Goal: Task Accomplishment & Management: Use online tool/utility

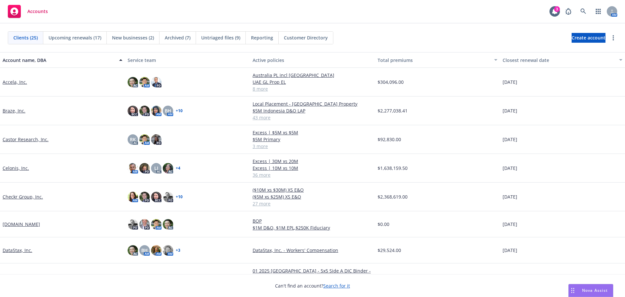
drag, startPoint x: 19, startPoint y: 82, endPoint x: 26, endPoint y: 81, distance: 7.2
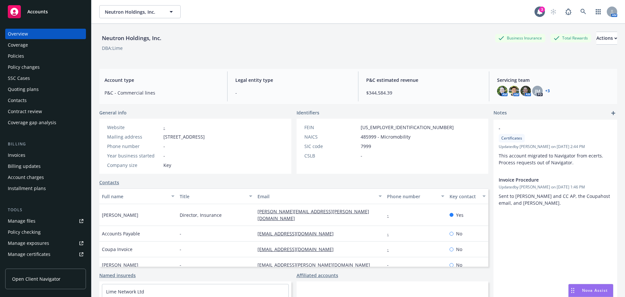
drag, startPoint x: 34, startPoint y: 67, endPoint x: 7, endPoint y: 68, distance: 27.0
click at [34, 67] on div "Policy changes" at bounding box center [24, 67] width 32 height 10
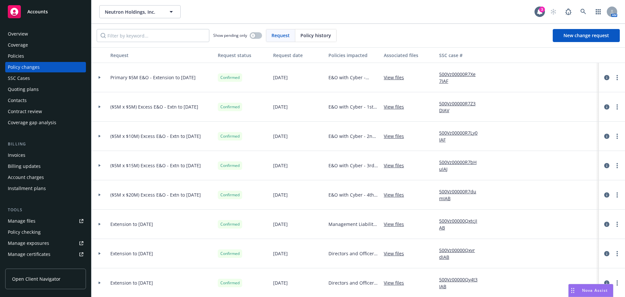
click at [20, 55] on div "Policies" at bounding box center [16, 56] width 16 height 10
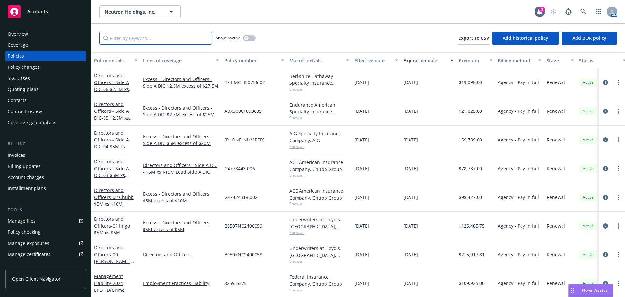
click at [152, 40] on input "Filter by keyword..." at bounding box center [155, 38] width 113 height 13
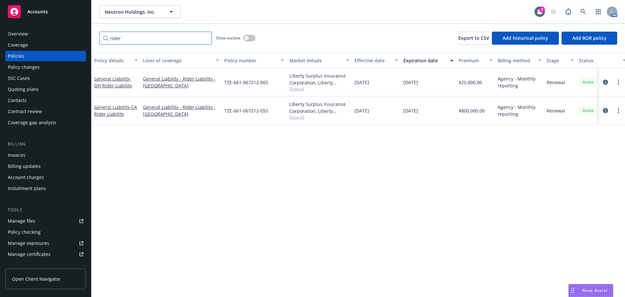
type input "rider"
click at [111, 118] on div "General Liability - CA Rider Liability" at bounding box center [115, 110] width 49 height 28
click at [114, 110] on div "General Liability - CA Rider Liability" at bounding box center [116, 111] width 44 height 14
click at [121, 114] on span "- CA Rider Liability" at bounding box center [115, 110] width 43 height 13
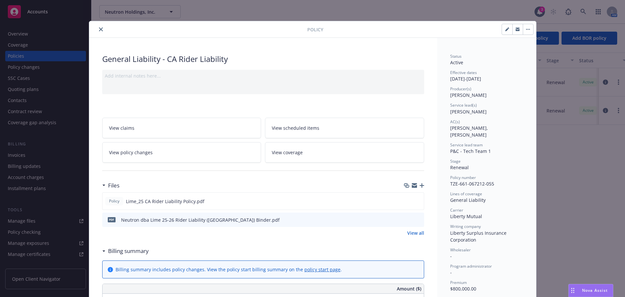
click at [420, 185] on icon "button" at bounding box center [422, 185] width 5 height 5
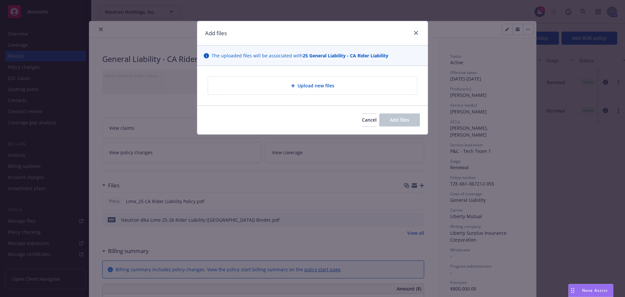
click at [344, 83] on div "Upload new files" at bounding box center [312, 85] width 199 height 7
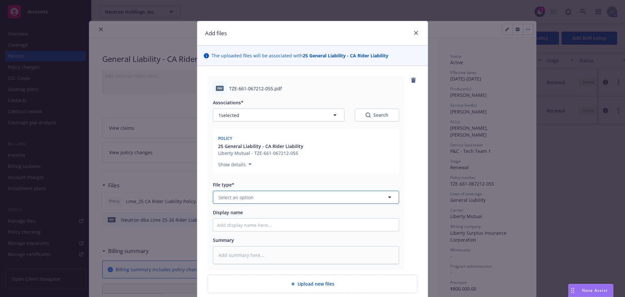
click at [244, 195] on span "Select an option" at bounding box center [235, 197] width 35 height 7
type input "policy"
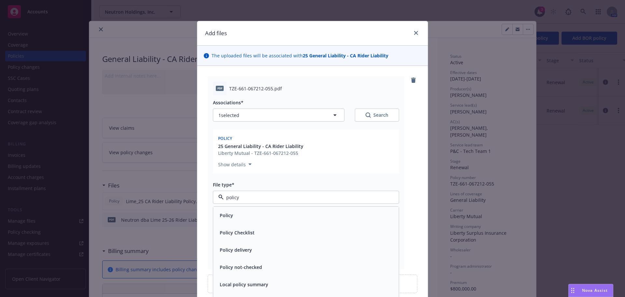
click at [241, 214] on div "Policy" at bounding box center [306, 214] width 178 height 9
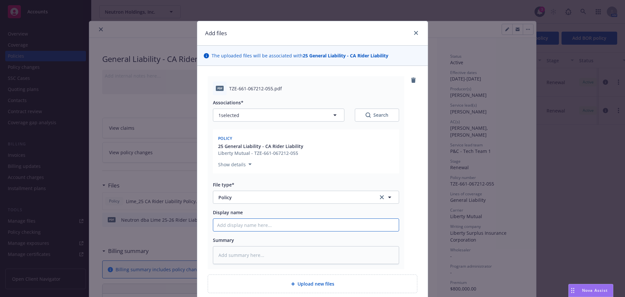
click at [229, 225] on input "Display name" at bounding box center [306, 224] width 186 height 12
type textarea "x"
type input "L"
type textarea "x"
type input "Li"
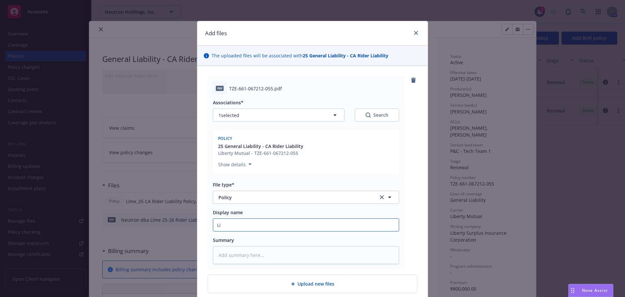
type textarea "x"
type input "Lime"
type textarea "x"
type input "Lime"
type textarea "x"
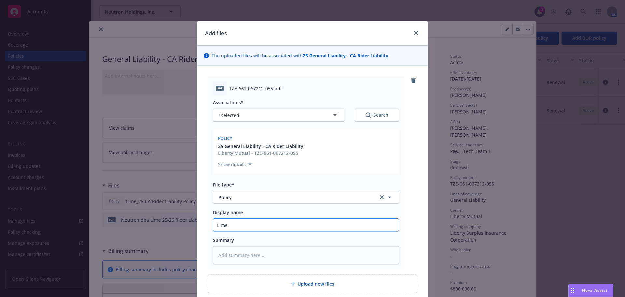
type input "Lime"
type textarea "x"
type input "Lime_"
type textarea "x"
type input "Lime_25"
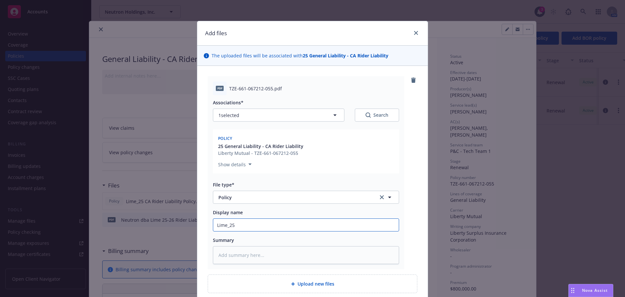
type textarea "x"
type input "Lime_25"
type textarea "x"
type input "Lime_25 C"
type textarea "x"
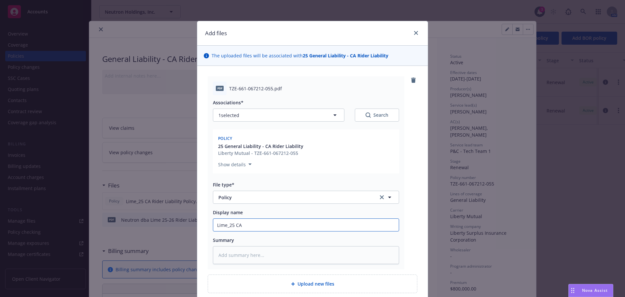
type input "Lime_25 CA"
type textarea "x"
type input "Lime_25 CA Ri"
type textarea "x"
type input "Lime_25 CA Ride"
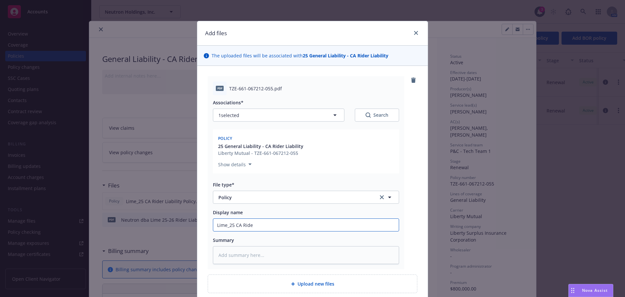
type textarea "x"
type input "Lime_25 CA Rider"
type textarea "x"
type input "Lime_25 CA Rider L"
type textarea "x"
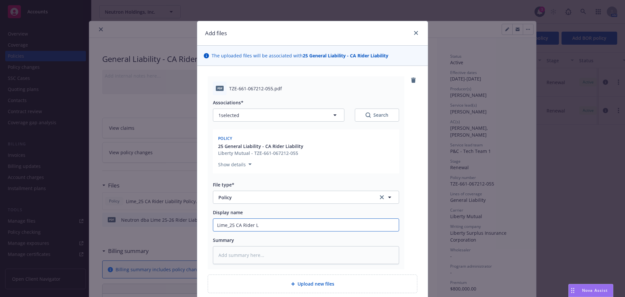
type input "Lime_25 CA Rider Li"
type textarea "x"
type input "Lime_25 CA Rider Lia"
type textarea "x"
type input "Lime_25 CA Rider Liab"
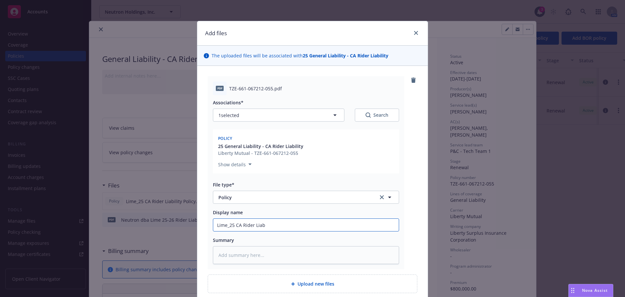
type textarea "x"
type input "Lime_25 CA Rider Liabili"
type textarea "x"
type input "Lime_25 CA Rider Liabilit"
type textarea "x"
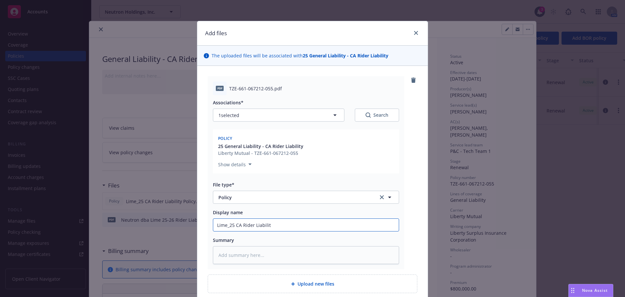
type input "Lime_25 CA Rider Liability"
type textarea "x"
type input "Lime_25 CA Rider Liability"
type textarea "x"
type input "Lime_25 CA Rider Liability P"
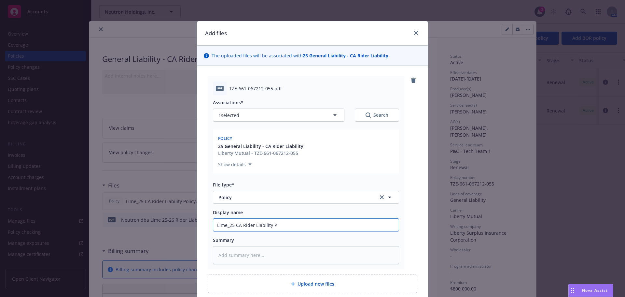
type textarea "x"
type input "Lime_25 CA Rider Liability Poli"
type textarea "x"
type input "Lime_25 CA Rider Liability Polic"
type textarea "x"
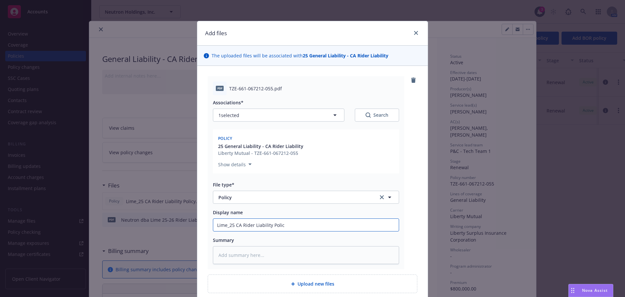
type input "Lime_25 CA Rider Liability Policy"
type textarea "x"
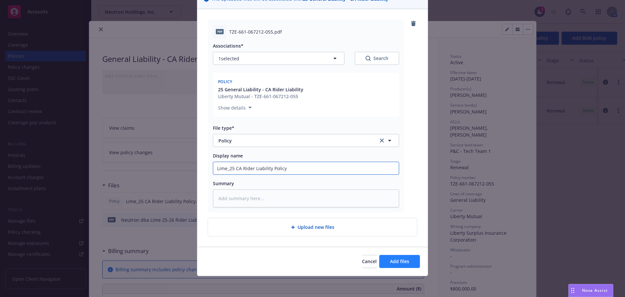
type input "Lime_25 CA Rider Liability Policy"
click at [397, 262] on span "Add files" at bounding box center [399, 261] width 19 height 6
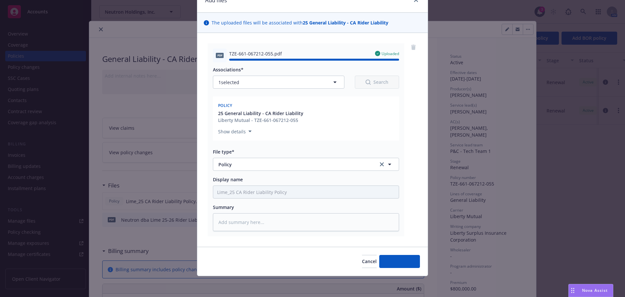
type textarea "x"
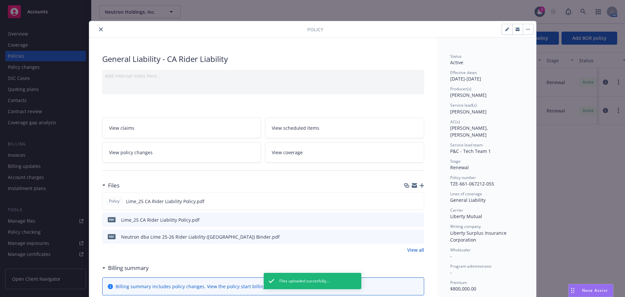
click at [412, 244] on div "Policy Lime_25 CA Rider Liability Policy.pdf pdf Lime_25 CA Rider Liability Pol…" at bounding box center [263, 222] width 322 height 61
click at [412, 250] on link "View all" at bounding box center [415, 249] width 17 height 7
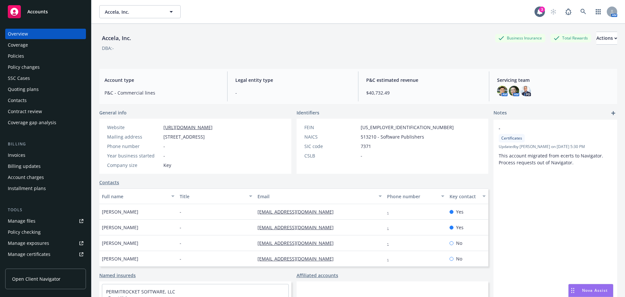
click at [37, 54] on div "Policies" at bounding box center [46, 56] width 76 height 10
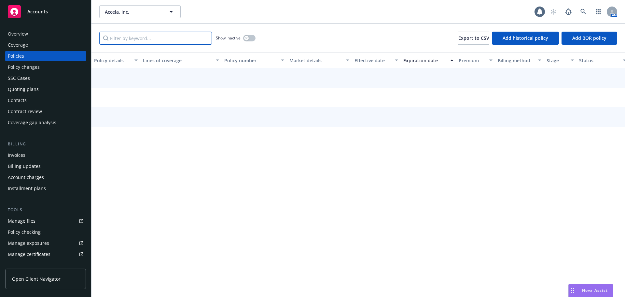
click at [165, 39] on input "Filter by keyword..." at bounding box center [155, 38] width 113 height 13
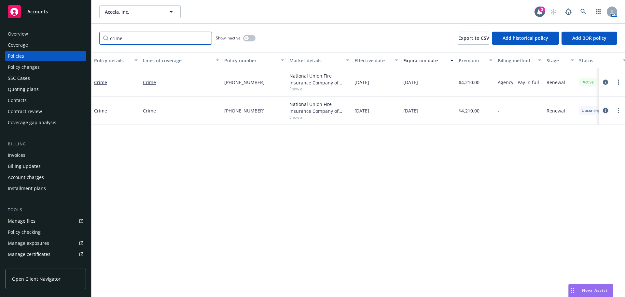
type input "crime"
click at [606, 111] on icon "circleInformation" at bounding box center [605, 110] width 5 height 5
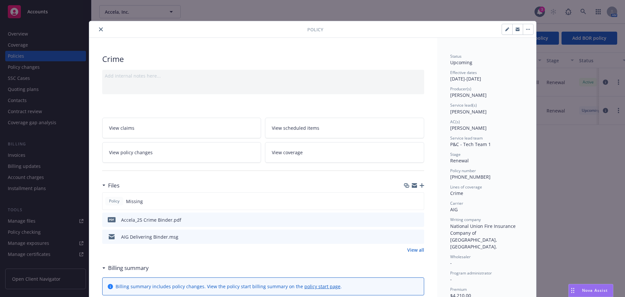
click at [420, 185] on icon "button" at bounding box center [422, 185] width 5 height 5
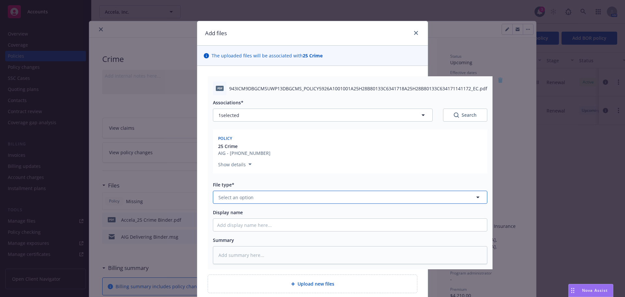
click at [258, 201] on button "Select an option" at bounding box center [350, 196] width 274 height 13
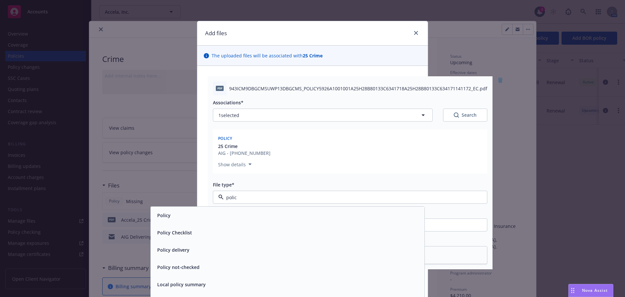
type input "policy"
click at [227, 218] on div "Policy" at bounding box center [288, 214] width 266 height 9
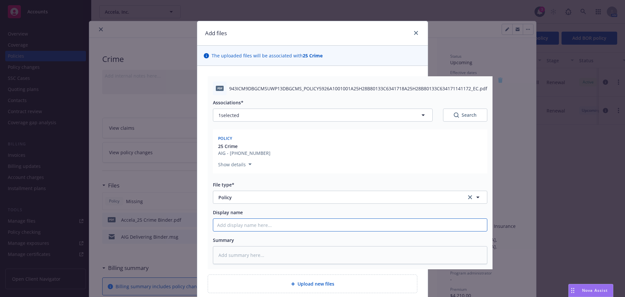
click at [229, 221] on input "Display name" at bounding box center [350, 224] width 274 height 12
type textarea "x"
type input "A"
type textarea "x"
type input "Acc"
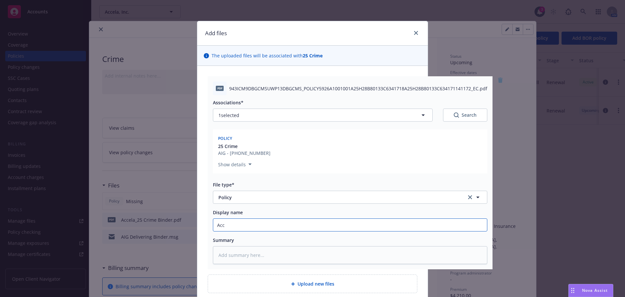
type textarea "x"
type input "Accel"
type textarea "x"
type input "Accela"
type textarea "x"
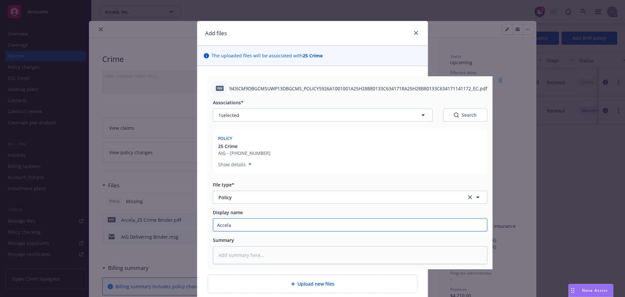
type input "Accela_"
type textarea "x"
type input "Accela_25"
type textarea "x"
type input "Accela_25 C"
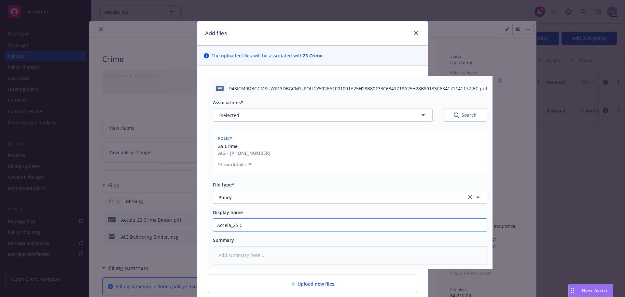
type textarea "x"
type input "Accela_25 Cri"
type textarea "x"
type input "Accela_25 Crim"
type textarea "x"
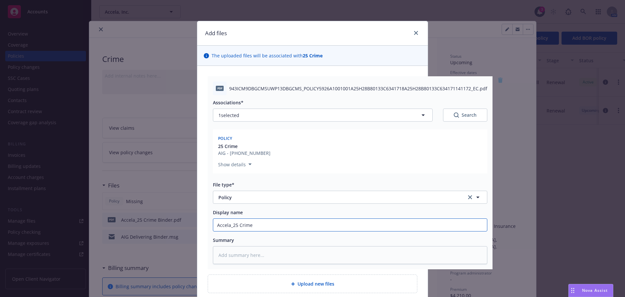
type input "Accela_25 Crime"
type textarea "x"
type input "Accela_25 Crime P"
type textarea "x"
type input "Accela_25 Crime Pol"
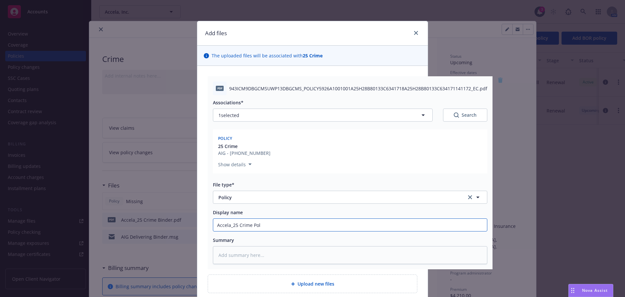
type textarea "x"
type input "Accela_25 Crime Polic"
type textarea "x"
type input "Accela_25 Crime Policy"
type textarea "x"
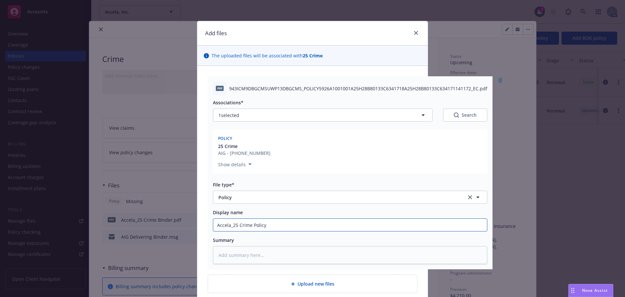
type input "Accela_25 Crime Policy"
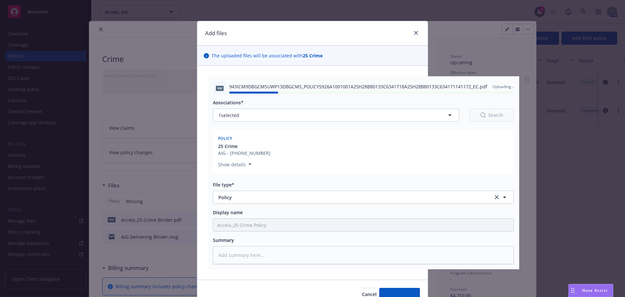
type textarea "x"
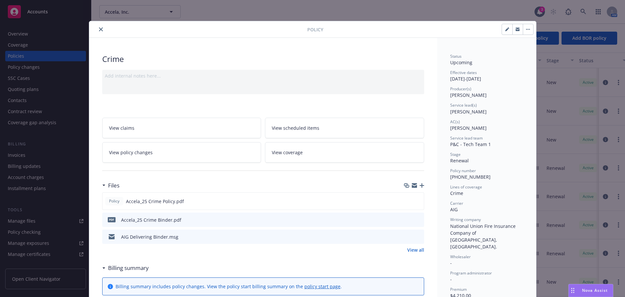
scroll to position [20, 0]
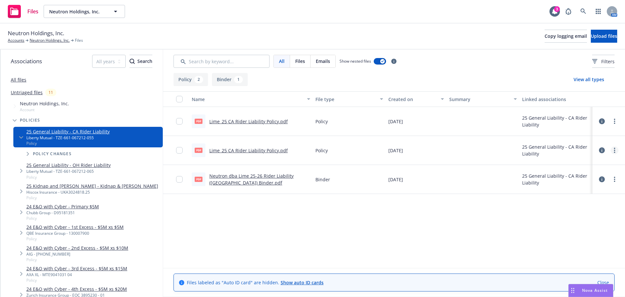
click at [616, 150] on link "more" at bounding box center [615, 150] width 8 height 8
click at [587, 165] on link "Archive" at bounding box center [585, 163] width 65 height 13
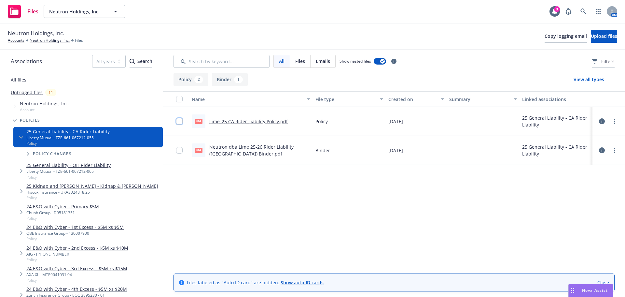
click at [178, 120] on input "checkbox" at bounding box center [179, 121] width 7 height 7
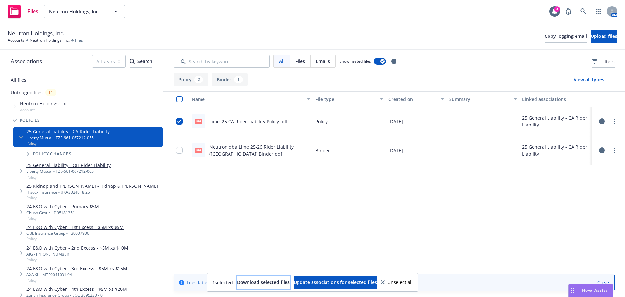
click at [256, 283] on span "Download selected files" at bounding box center [263, 282] width 53 height 6
click at [43, 40] on link "Neutron Holdings, Inc." at bounding box center [50, 40] width 40 height 6
